Goal: Task Accomplishment & Management: Complete application form

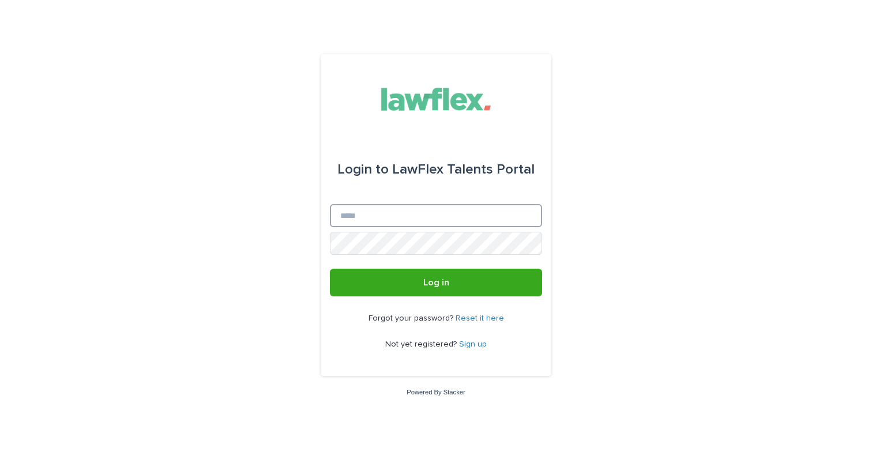
type input "**********"
click at [436, 283] on button "Log in" at bounding box center [436, 283] width 212 height 28
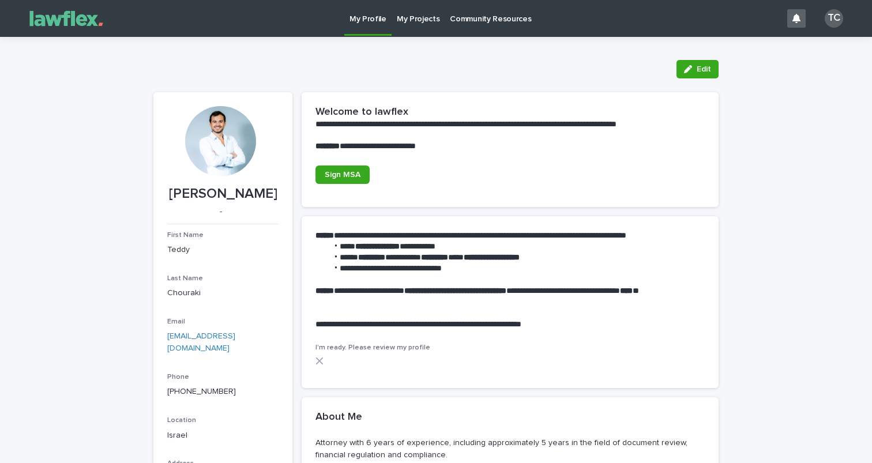
click at [421, 23] on p "My Projects" at bounding box center [418, 12] width 43 height 24
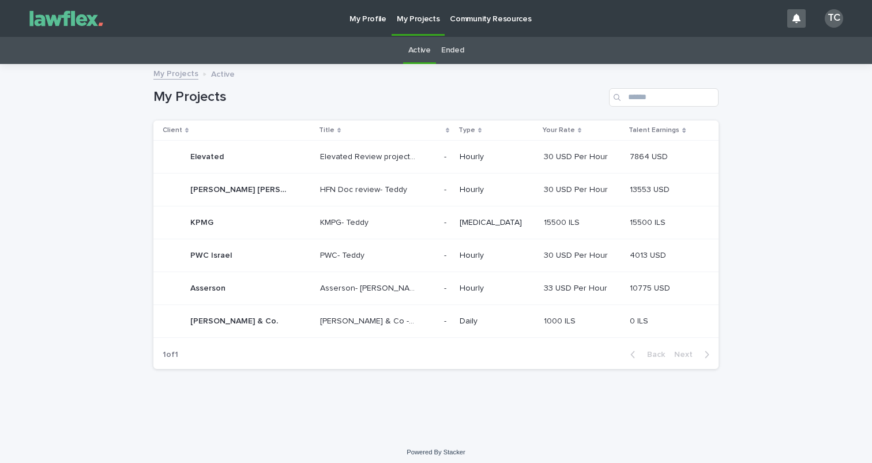
click at [390, 315] on p "[PERSON_NAME] & Co - Signatures" at bounding box center [369, 320] width 99 height 12
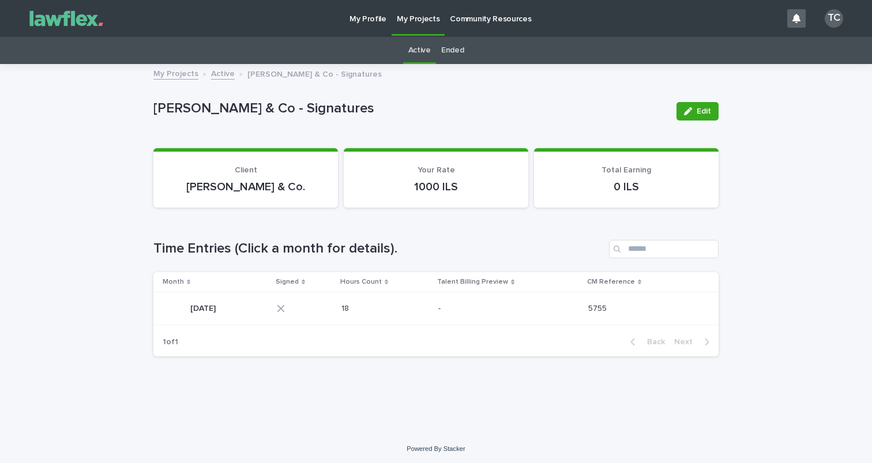
click at [251, 305] on div "[DATE] [DATE]" at bounding box center [215, 308] width 105 height 23
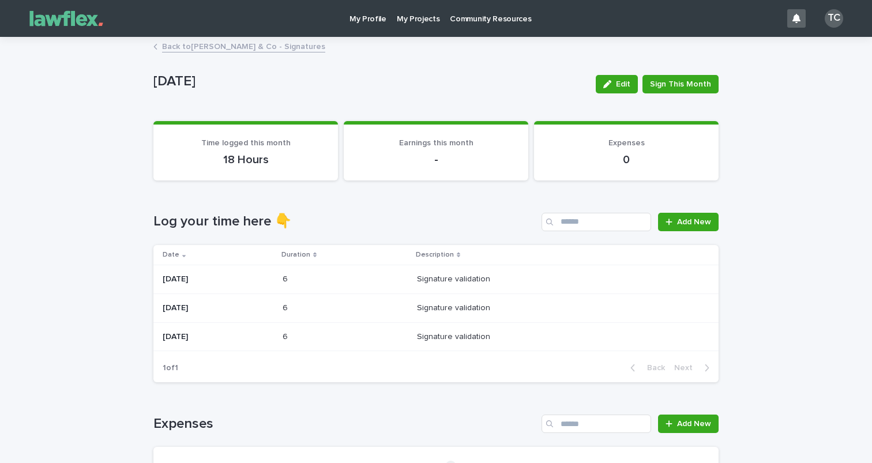
scroll to position [48, 0]
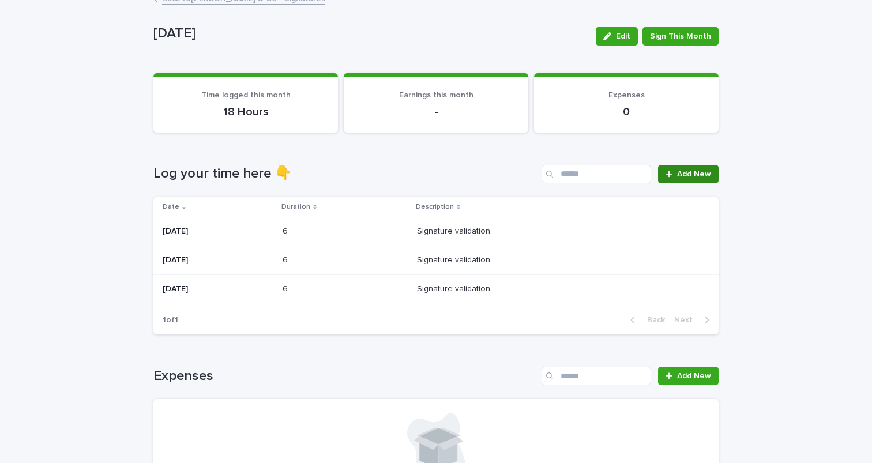
click at [687, 176] on span "Add New" at bounding box center [694, 174] width 34 height 8
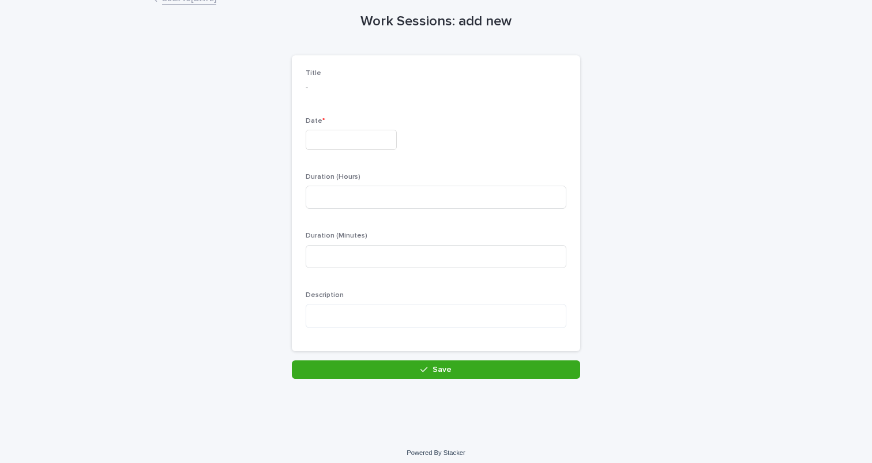
click at [356, 127] on div "Date *" at bounding box center [436, 138] width 261 height 42
click at [364, 135] on input "text" at bounding box center [351, 140] width 91 height 20
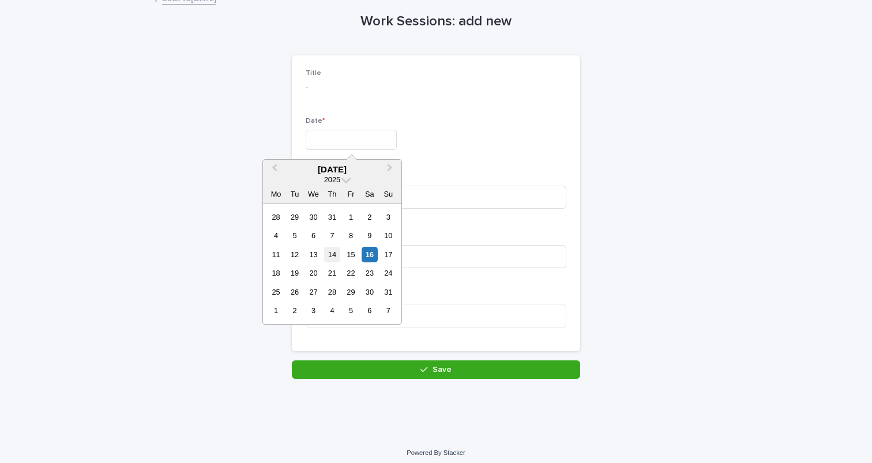
click at [335, 251] on div "14" at bounding box center [332, 255] width 16 height 16
type input "*********"
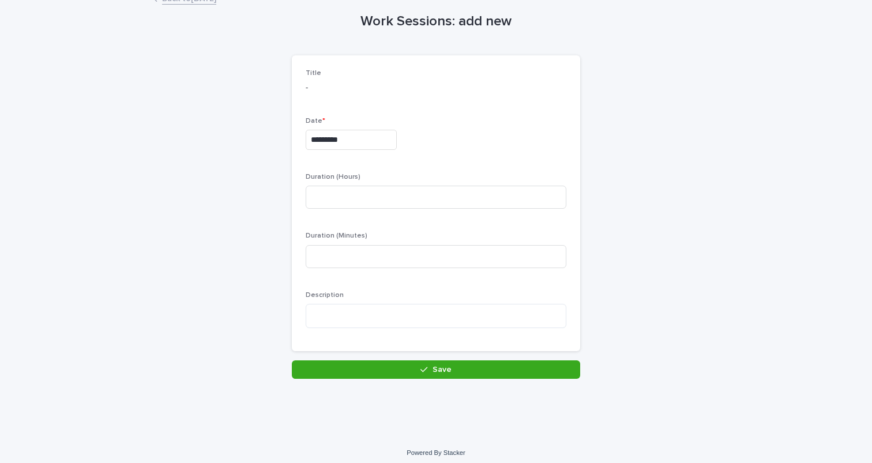
click at [378, 176] on p "Duration (Hours)" at bounding box center [436, 177] width 261 height 8
click at [380, 188] on input at bounding box center [436, 197] width 261 height 23
type input "*"
click at [386, 253] on input at bounding box center [436, 256] width 261 height 23
type input "*"
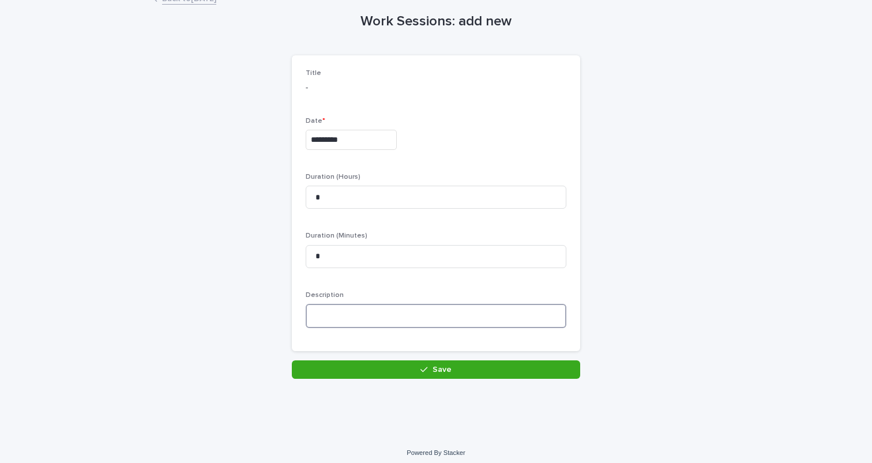
click at [409, 321] on textarea at bounding box center [436, 316] width 261 height 24
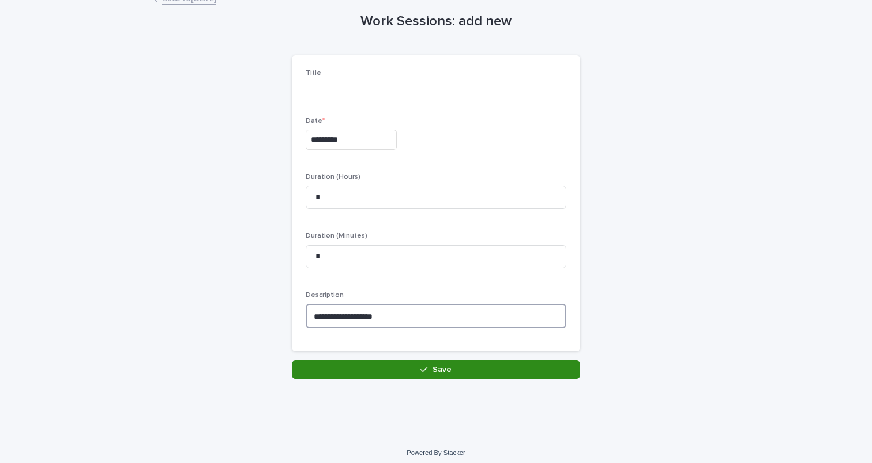
type textarea "**********"
click at [462, 371] on button "Save" at bounding box center [436, 369] width 288 height 18
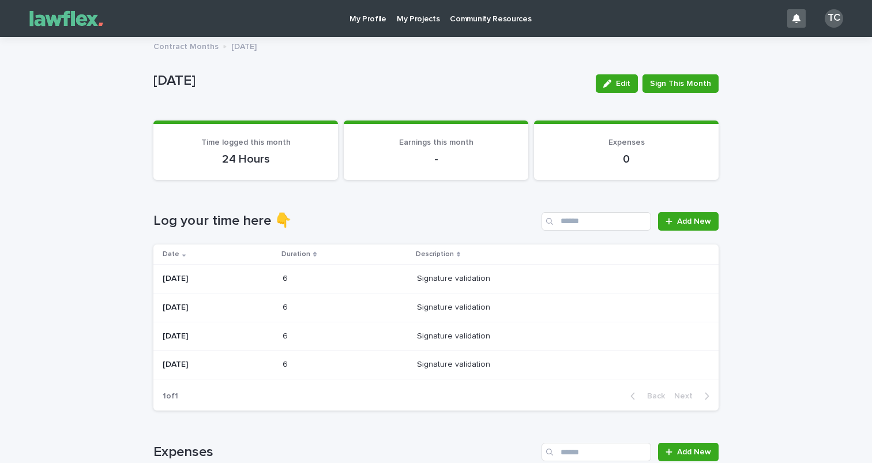
click at [67, 14] on img at bounding box center [66, 18] width 86 height 23
